Goal: Transaction & Acquisition: Purchase product/service

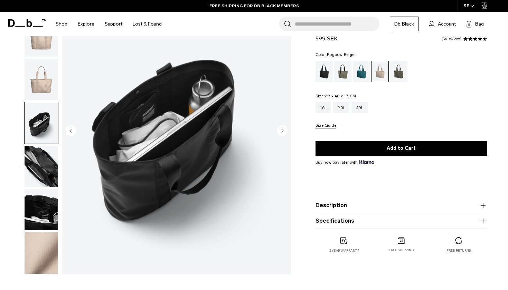
scroll to position [65, 0]
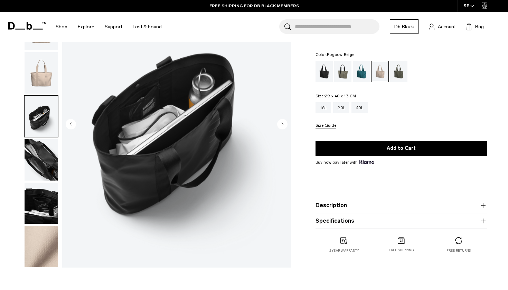
click at [348, 206] on button "Description" at bounding box center [401, 205] width 172 height 8
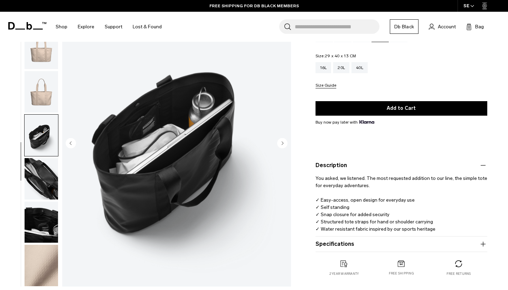
click at [337, 249] on product-accordion "Specifications Volume 16 Litres Dimensions 29 x 40 x 13 CM (H x W x D) Weight 0…" at bounding box center [401, 245] width 172 height 16
click at [338, 245] on button "Specifications" at bounding box center [401, 244] width 172 height 8
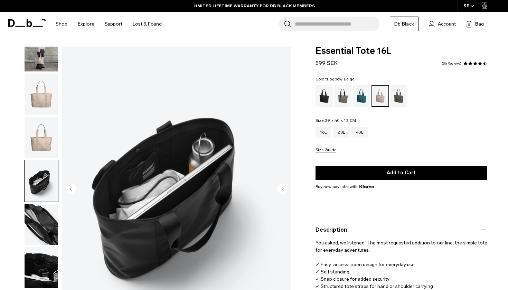
scroll to position [0, 0]
click at [342, 130] on div "20L" at bounding box center [341, 132] width 16 height 11
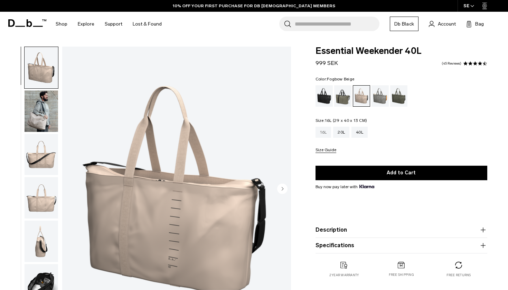
click at [324, 136] on div "16L" at bounding box center [323, 132] width 16 height 11
